Goal: Navigation & Orientation: Understand site structure

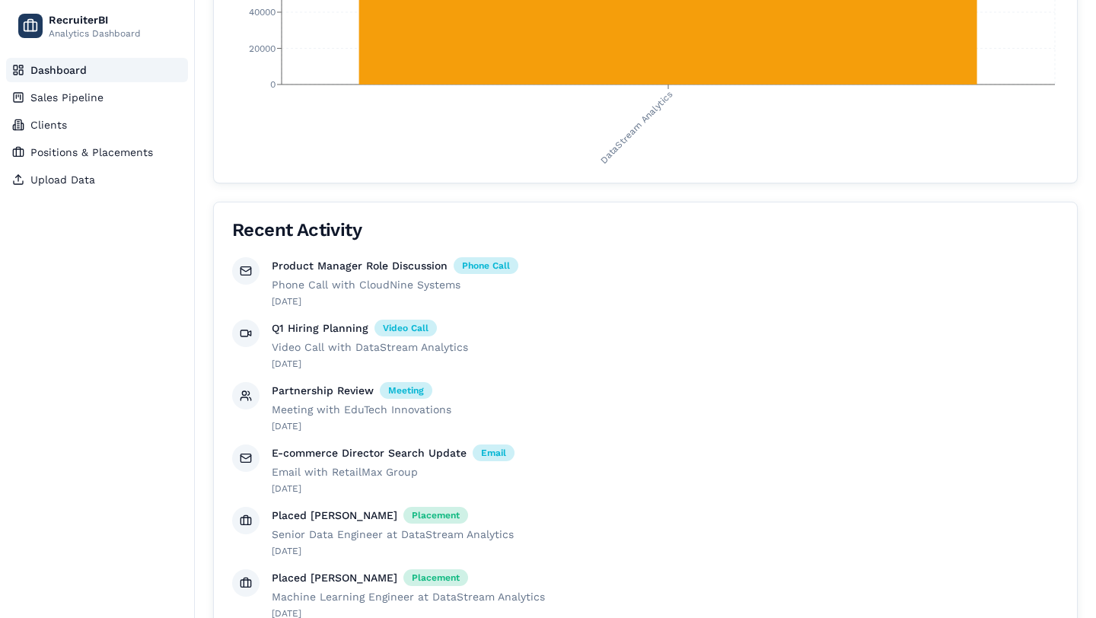
scroll to position [895, 0]
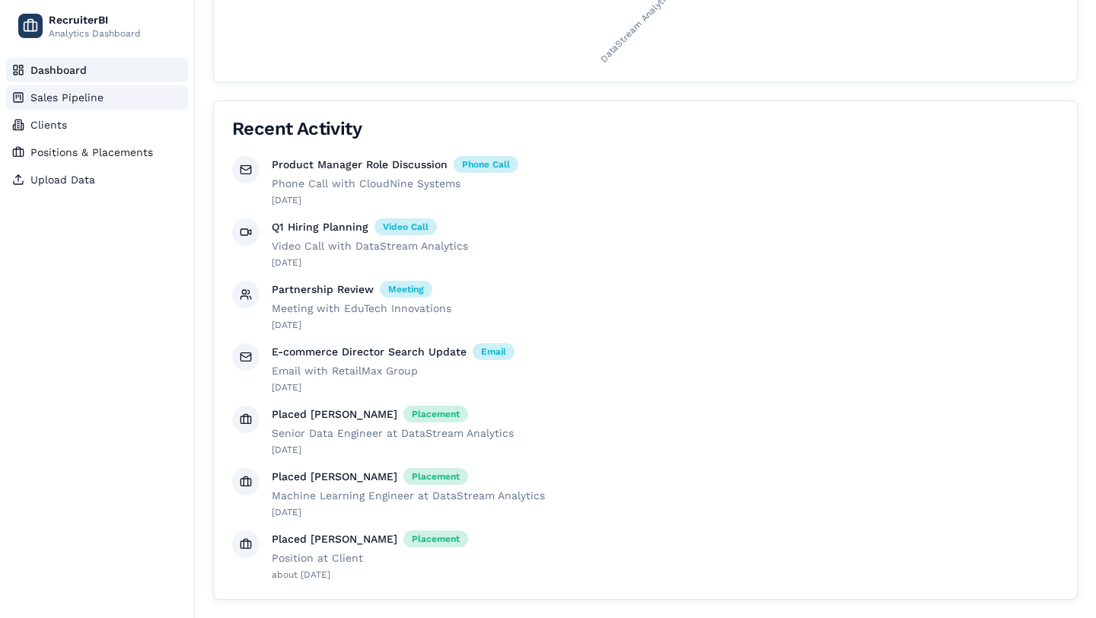
click at [52, 100] on span "Sales Pipeline" at bounding box center [66, 97] width 73 height 15
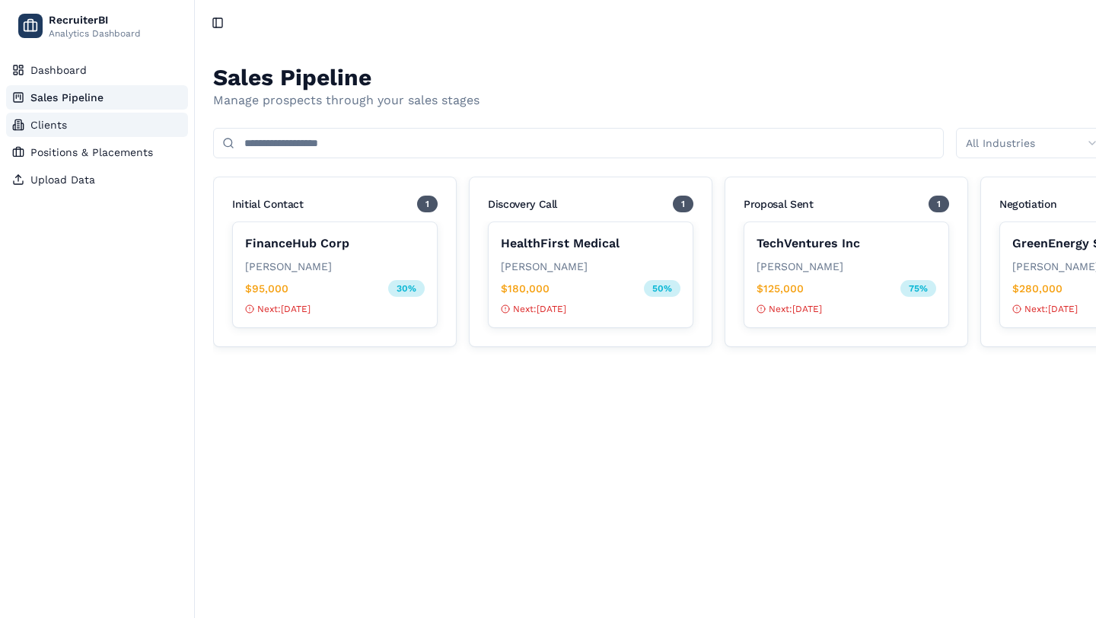
click at [54, 126] on span "Clients" at bounding box center [48, 124] width 37 height 15
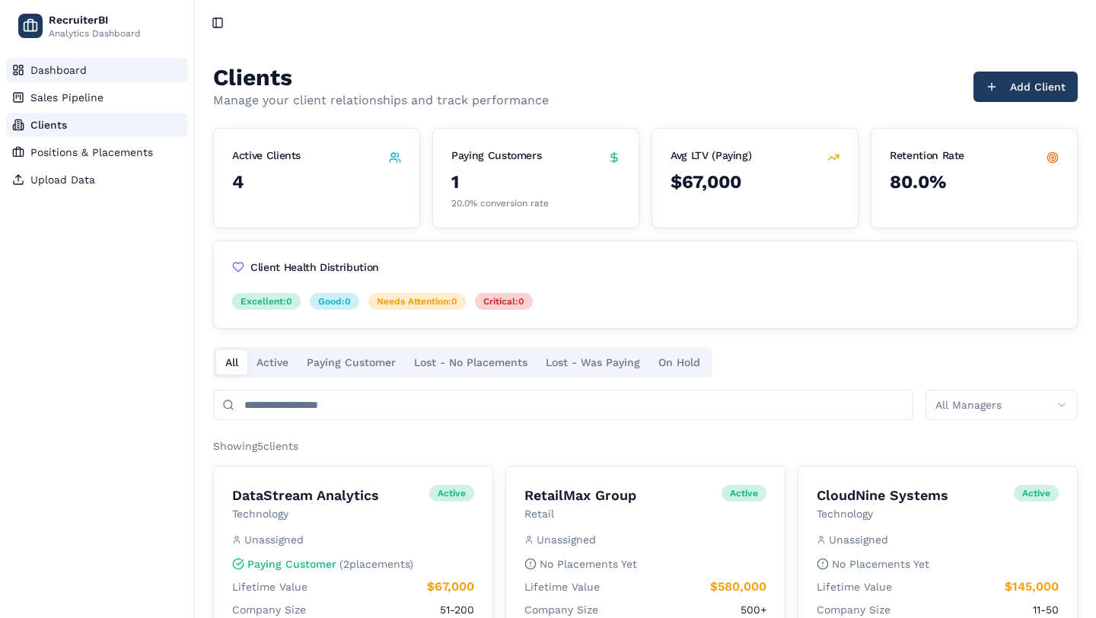
click at [56, 66] on span "Dashboard" at bounding box center [58, 69] width 56 height 15
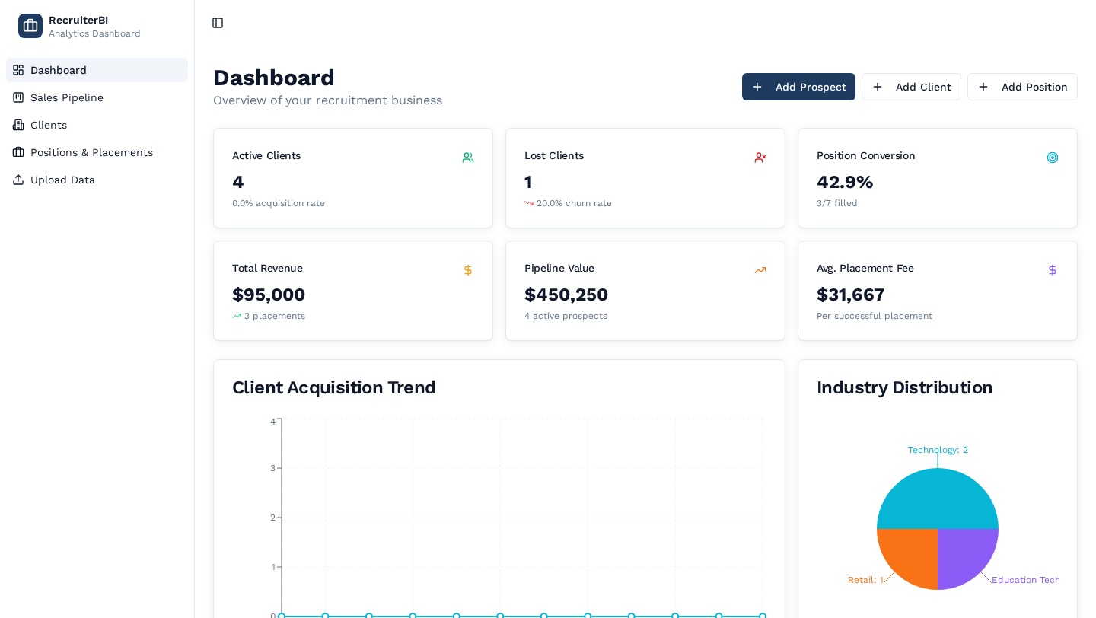
click at [922, 617] on icon "Technology: 2 Retail: 1 Education Technology: 1" at bounding box center [937, 529] width 242 height 228
click at [647, 482] on icon "[DATE] [DATE] [DATE] [DATE] [DATE] [DATE] [DATE] 0 1 2 3 4" at bounding box center [499, 529] width 534 height 228
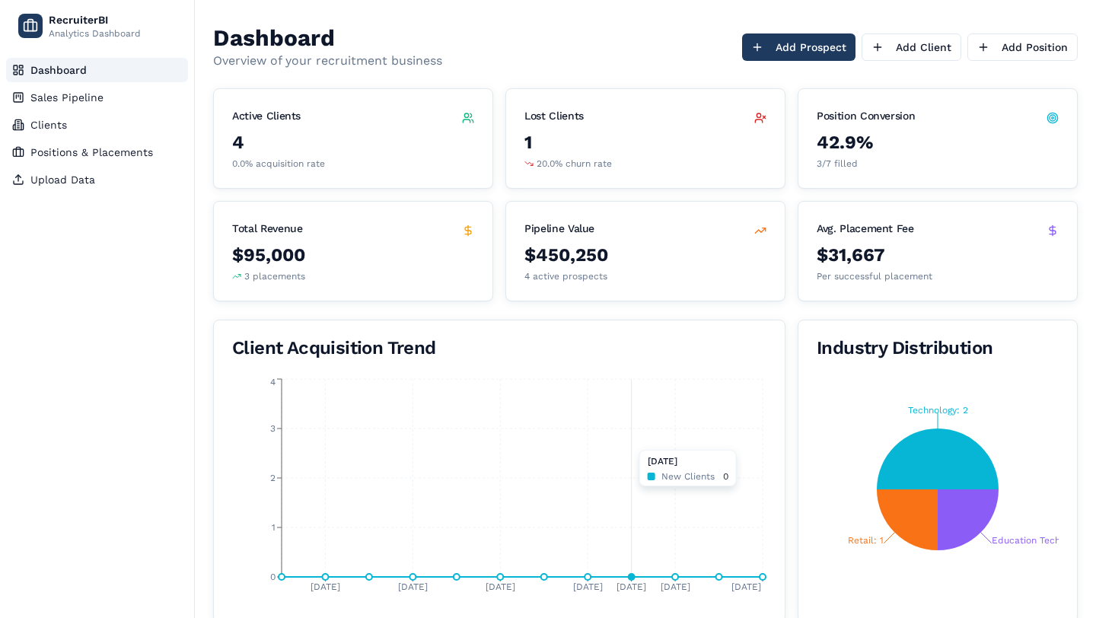
scroll to position [38, 0]
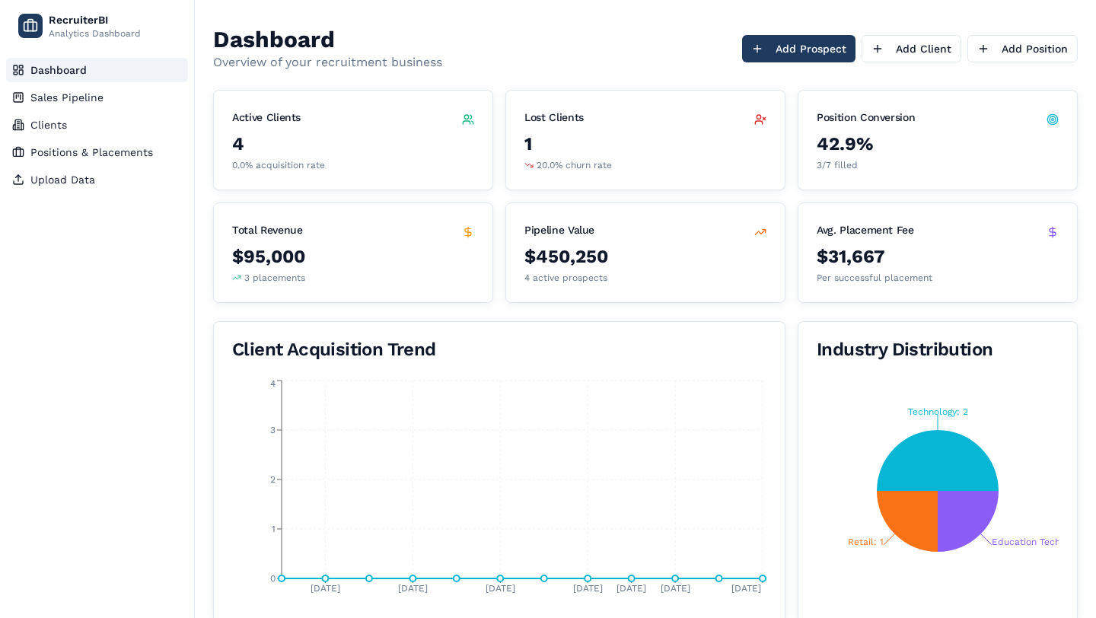
click at [1000, 499] on icon "Technology: 2 Retail: 1 Education Technology: 1" at bounding box center [937, 491] width 242 height 228
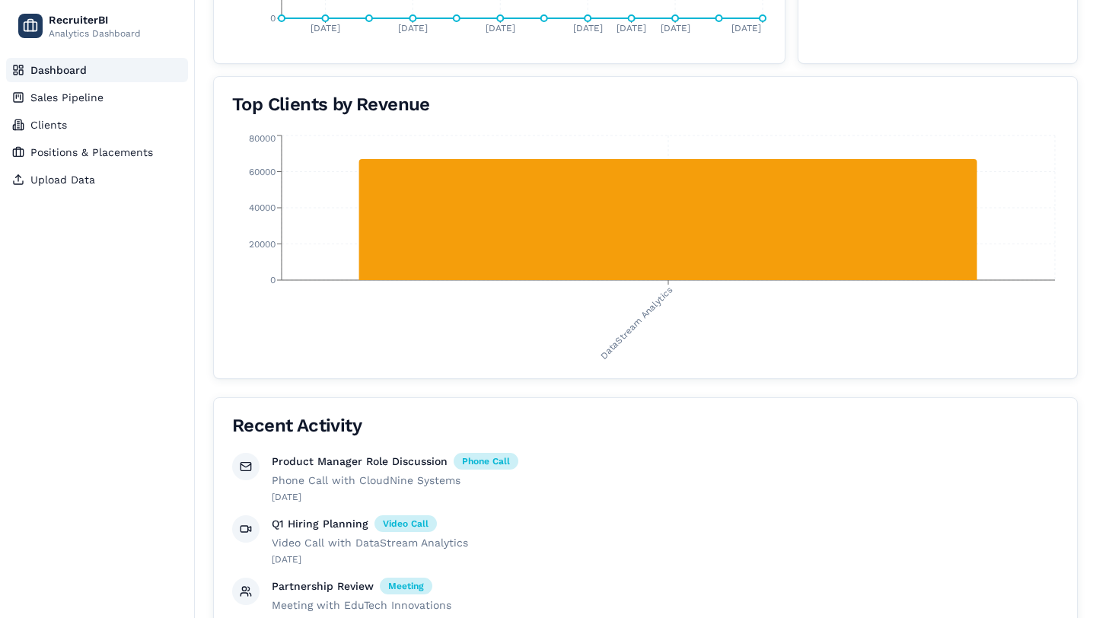
scroll to position [600, 0]
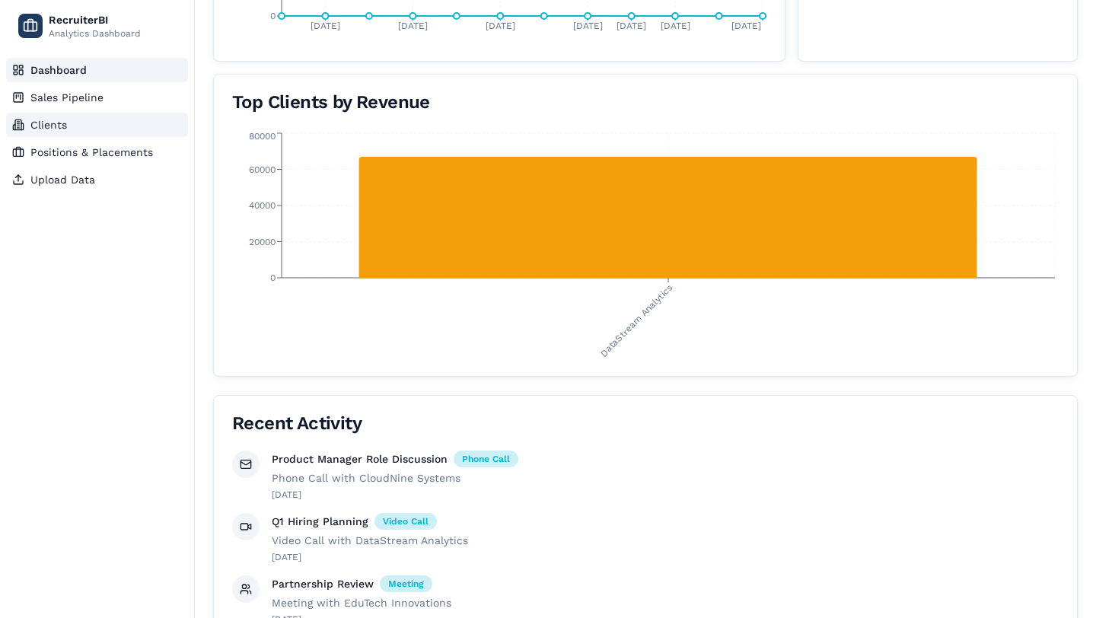
click at [73, 129] on link "Clients" at bounding box center [97, 125] width 182 height 24
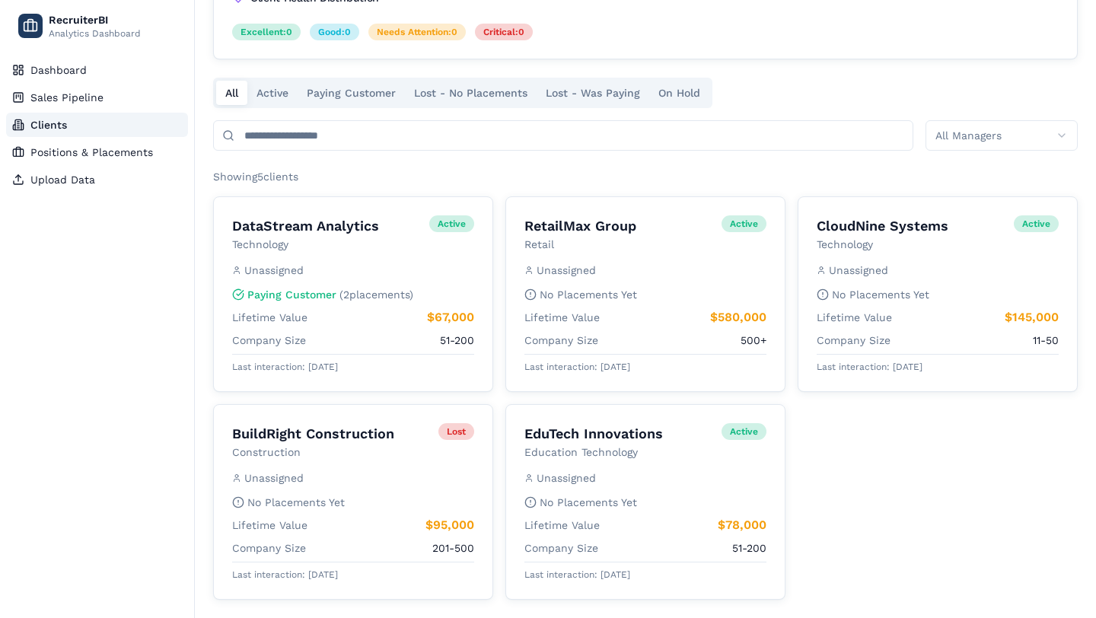
scroll to position [269, 0]
click at [56, 90] on span "Sales Pipeline" at bounding box center [66, 97] width 73 height 15
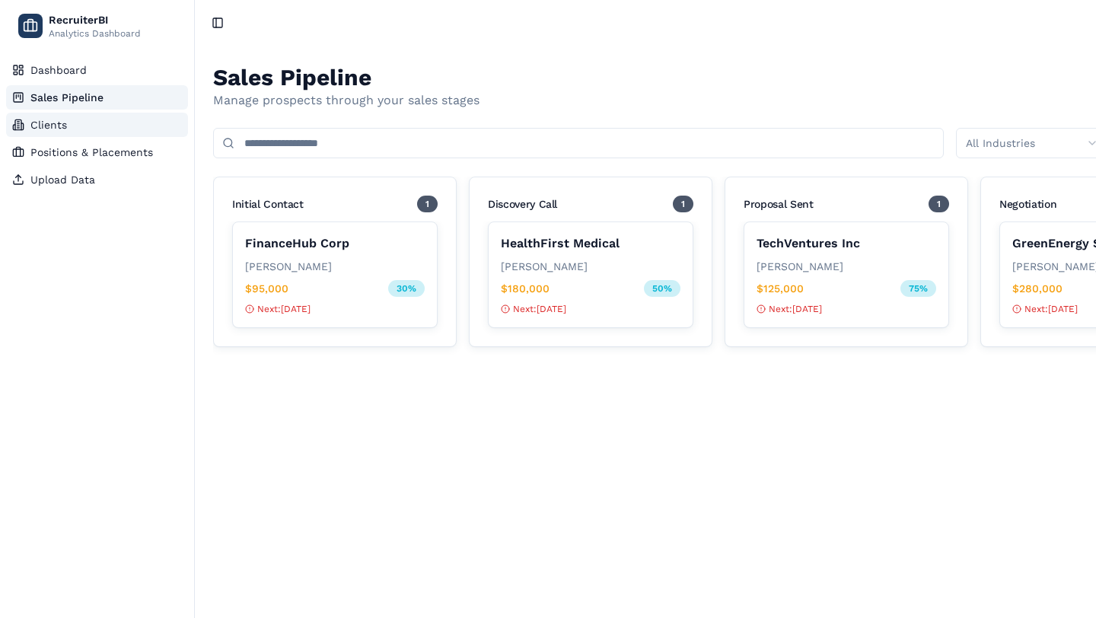
click at [52, 122] on span "Clients" at bounding box center [48, 124] width 37 height 15
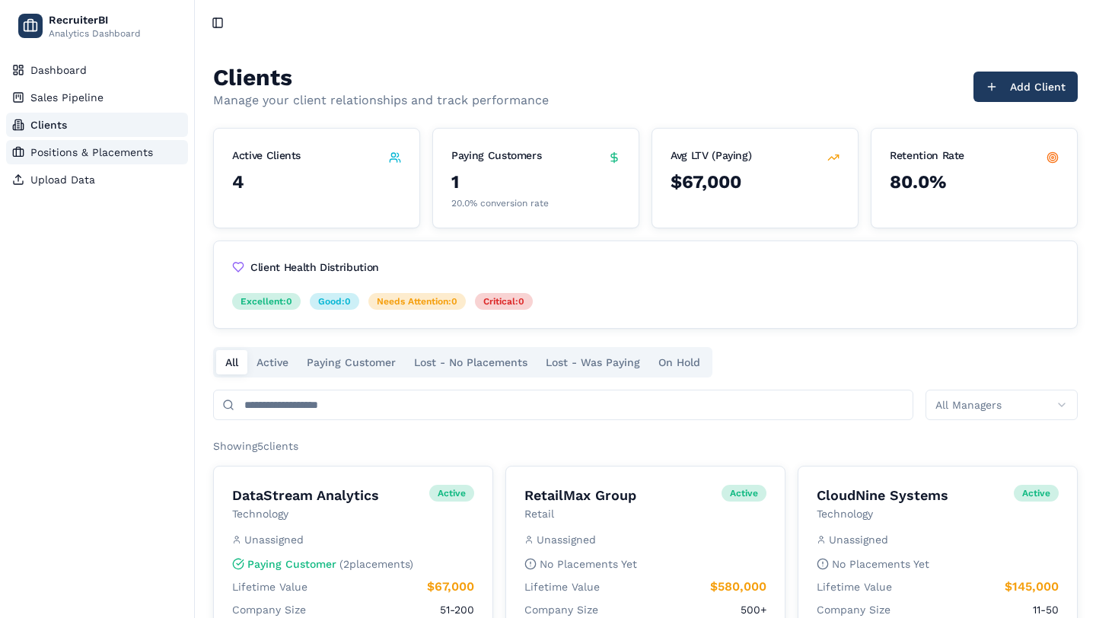
click at [58, 151] on span "Positions & Placements" at bounding box center [91, 152] width 123 height 15
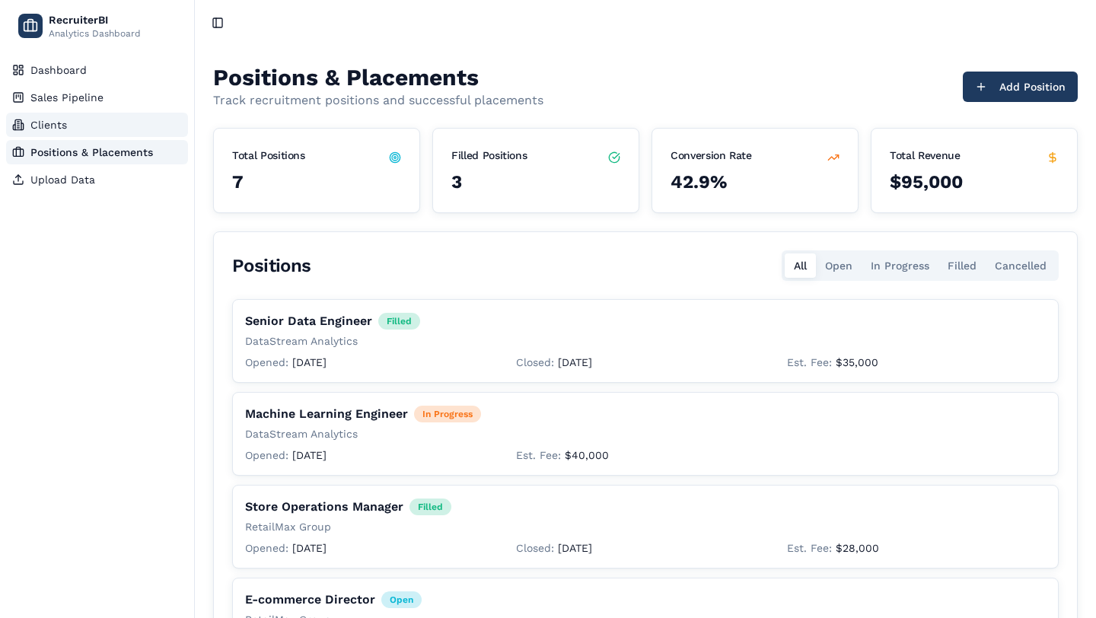
click at [40, 130] on span "Clients" at bounding box center [48, 124] width 37 height 15
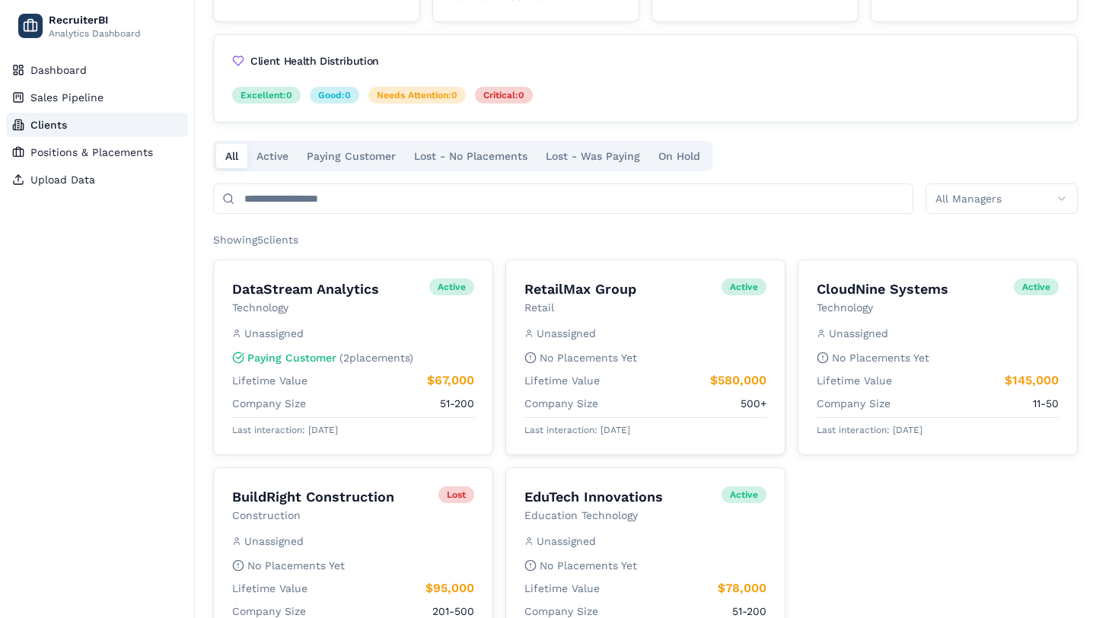
scroll to position [207, 0]
click at [77, 159] on span "Positions & Placements" at bounding box center [91, 152] width 123 height 15
